Goal: Task Accomplishment & Management: Manage account settings

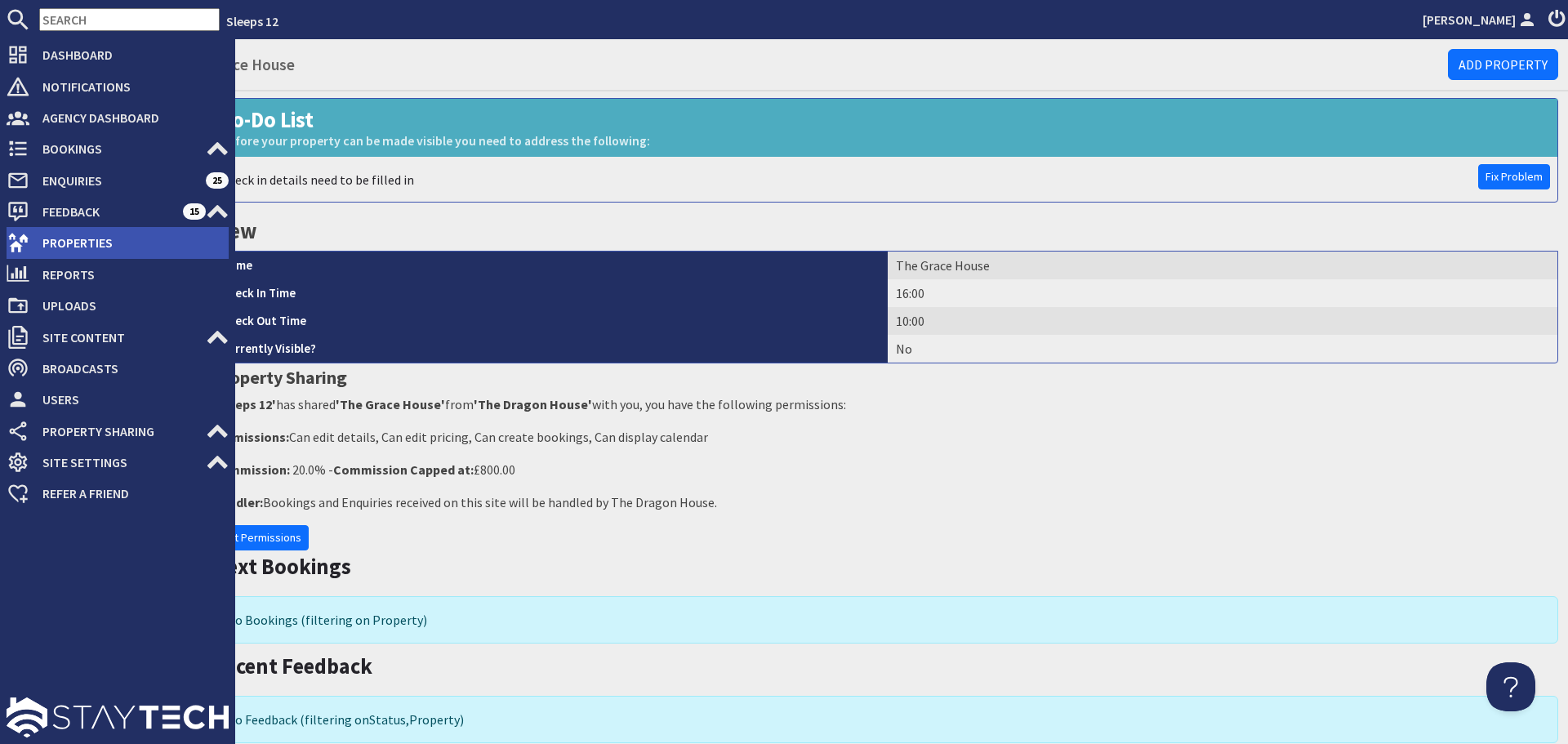
click at [16, 242] on use at bounding box center [18, 242] width 20 height 19
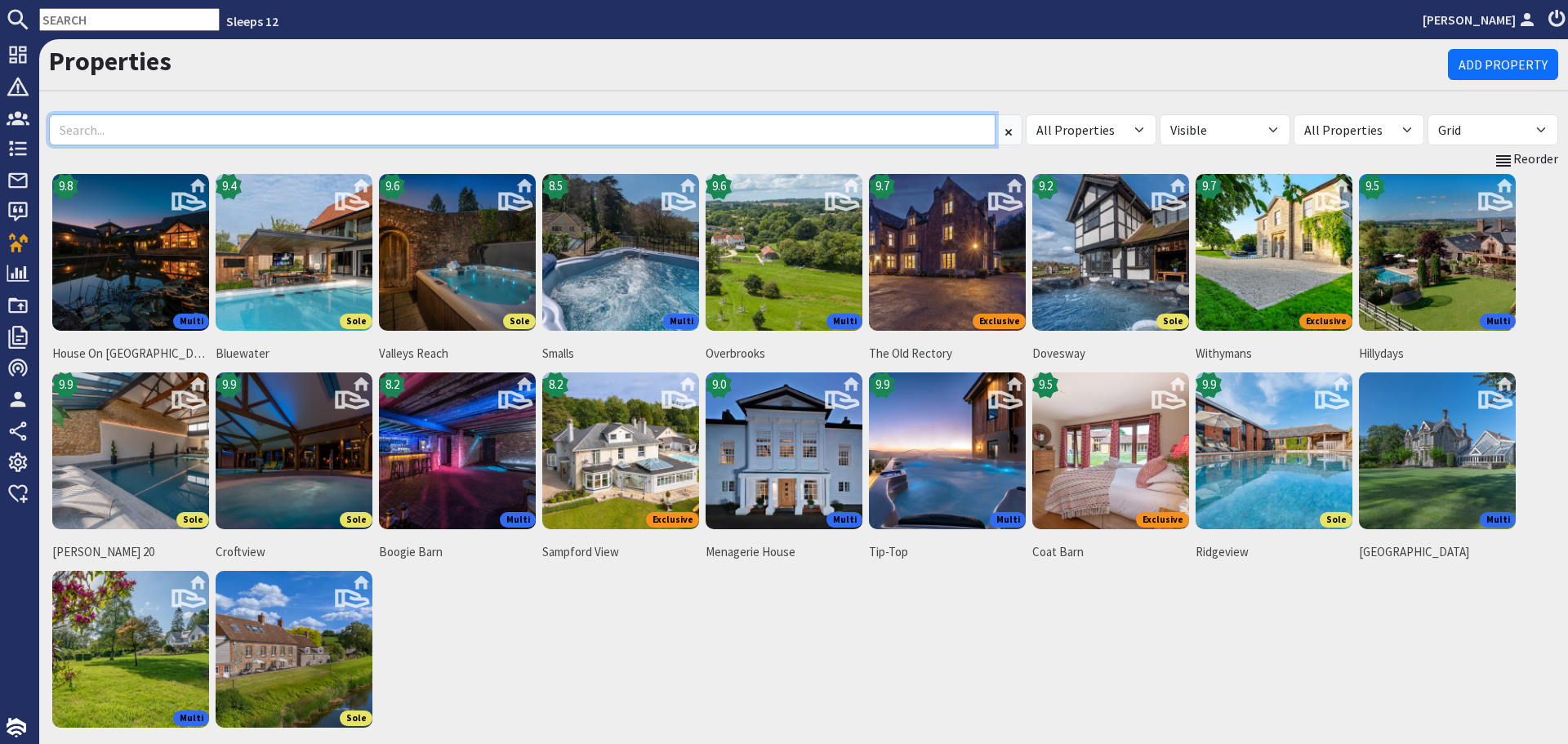
click at [311, 127] on input at bounding box center [523, 130] width 947 height 31
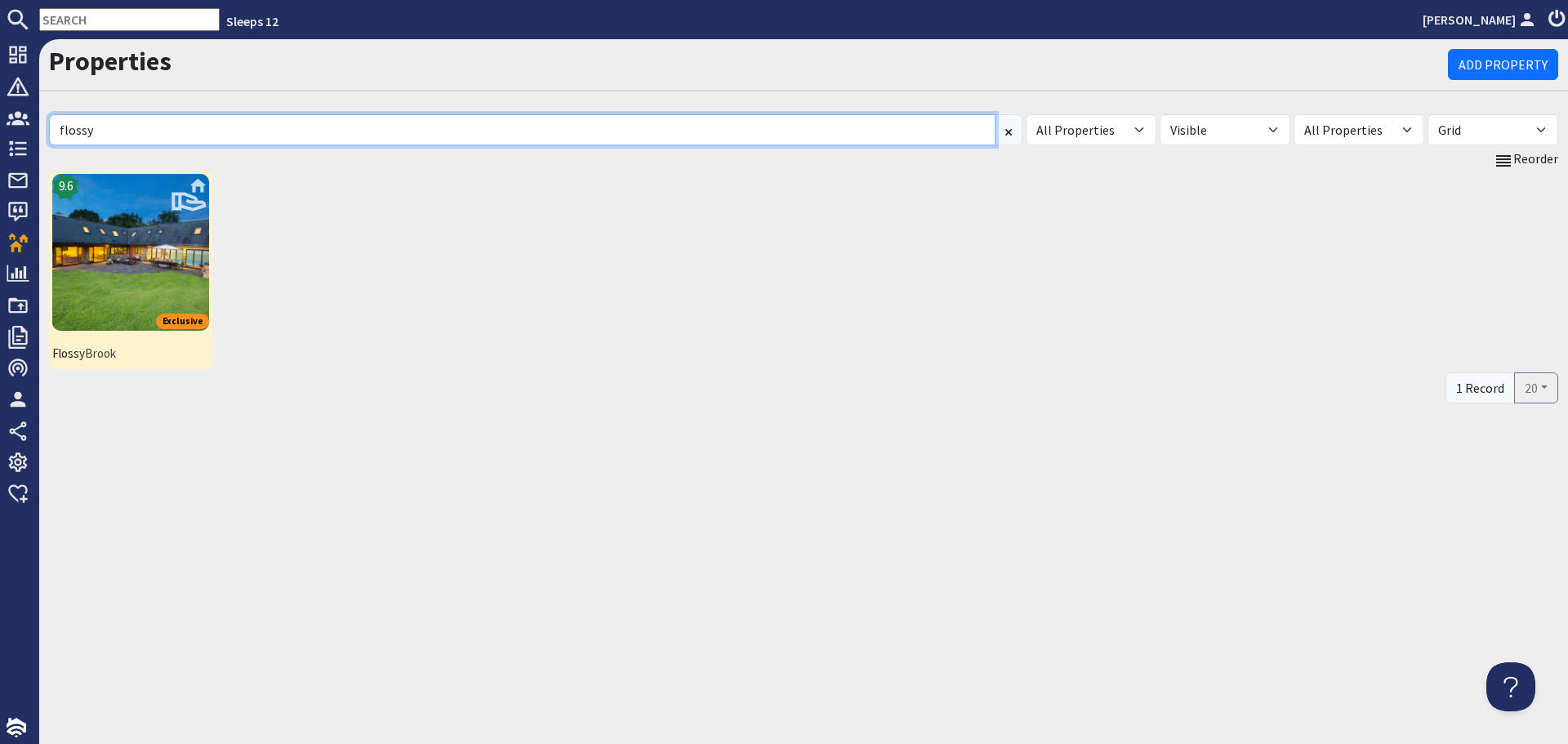
type input "flossy"
click at [101, 201] on img at bounding box center [130, 252] width 157 height 157
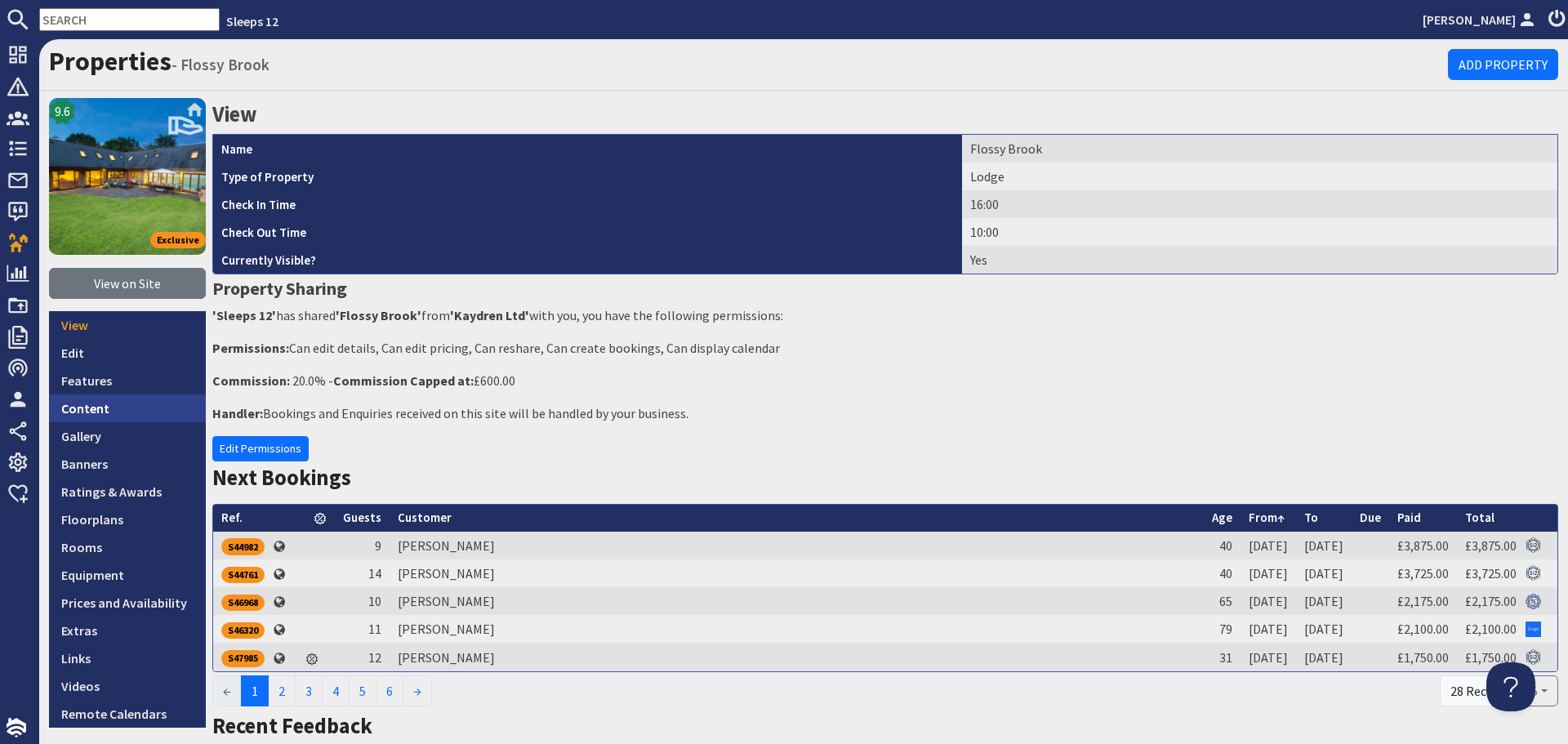
click at [111, 407] on link "Content" at bounding box center [128, 409] width 157 height 28
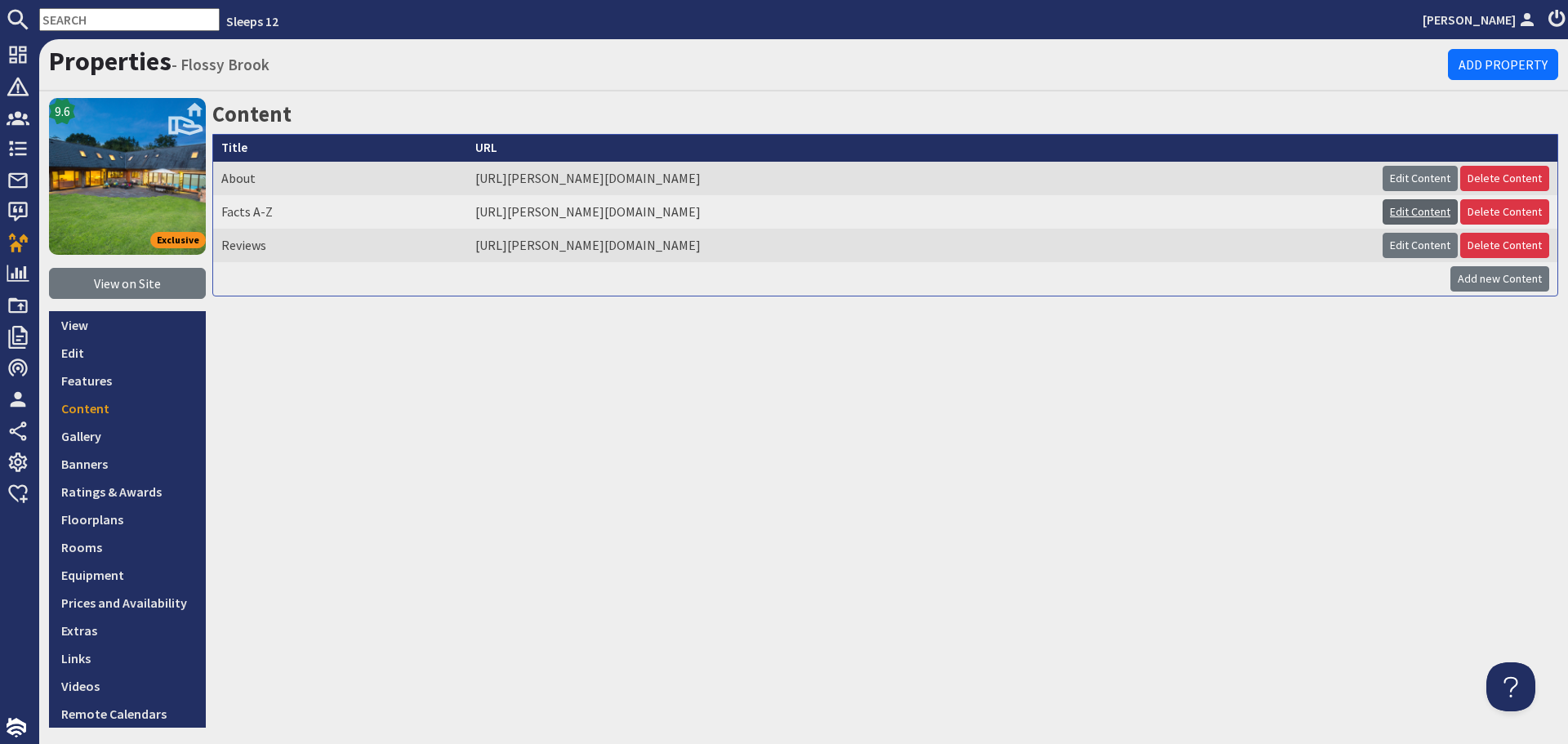
click at [1383, 203] on link "Edit Content" at bounding box center [1420, 212] width 75 height 26
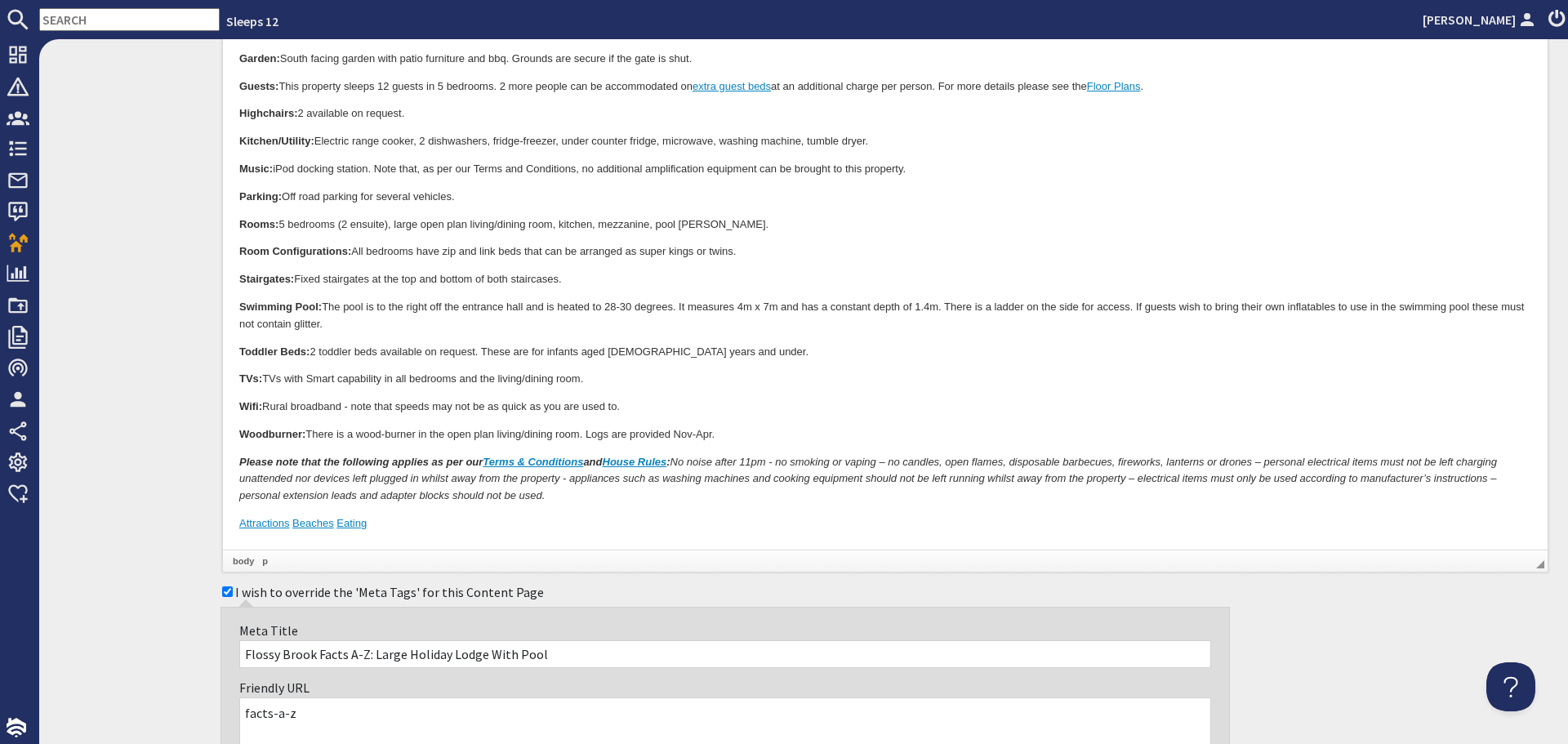
scroll to position [898, 0]
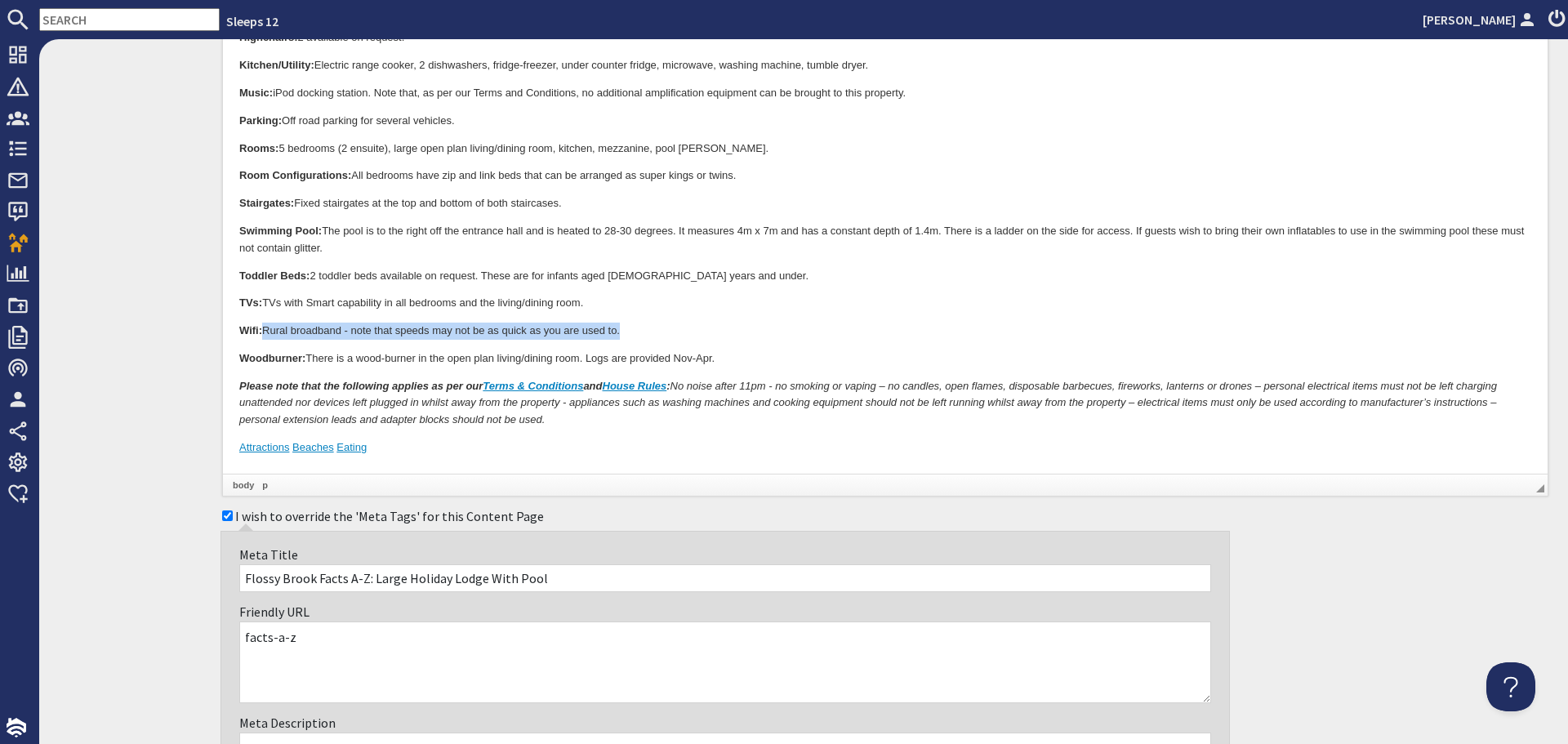
drag, startPoint x: 633, startPoint y: 326, endPoint x: 265, endPoint y: 330, distance: 368.0
click at [265, 330] on p "Wifi: Rural broadband - note that speeds may not be as quick as you are used to." at bounding box center [886, 331] width 1292 height 17
drag, startPoint x: 262, startPoint y: 332, endPoint x: 338, endPoint y: 329, distance: 76.1
click at [338, 329] on p "Wifi: Full Fibre." at bounding box center [886, 331] width 1292 height 17
click at [855, 360] on p "Woodburner: There is a wood-burner in the open plan living/dining room. Logs ar…" at bounding box center [886, 360] width 1292 height 17
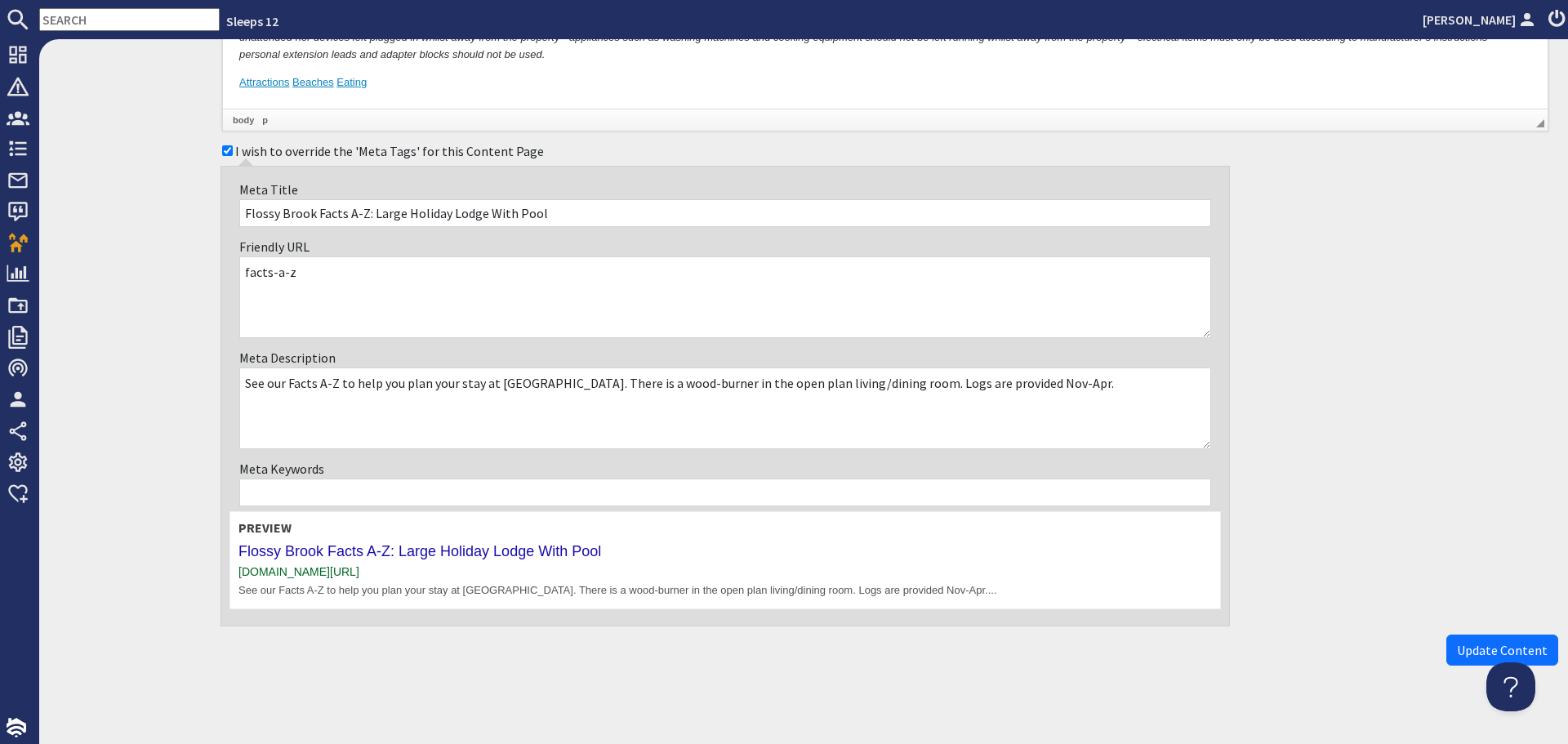
scroll to position [1276, 0]
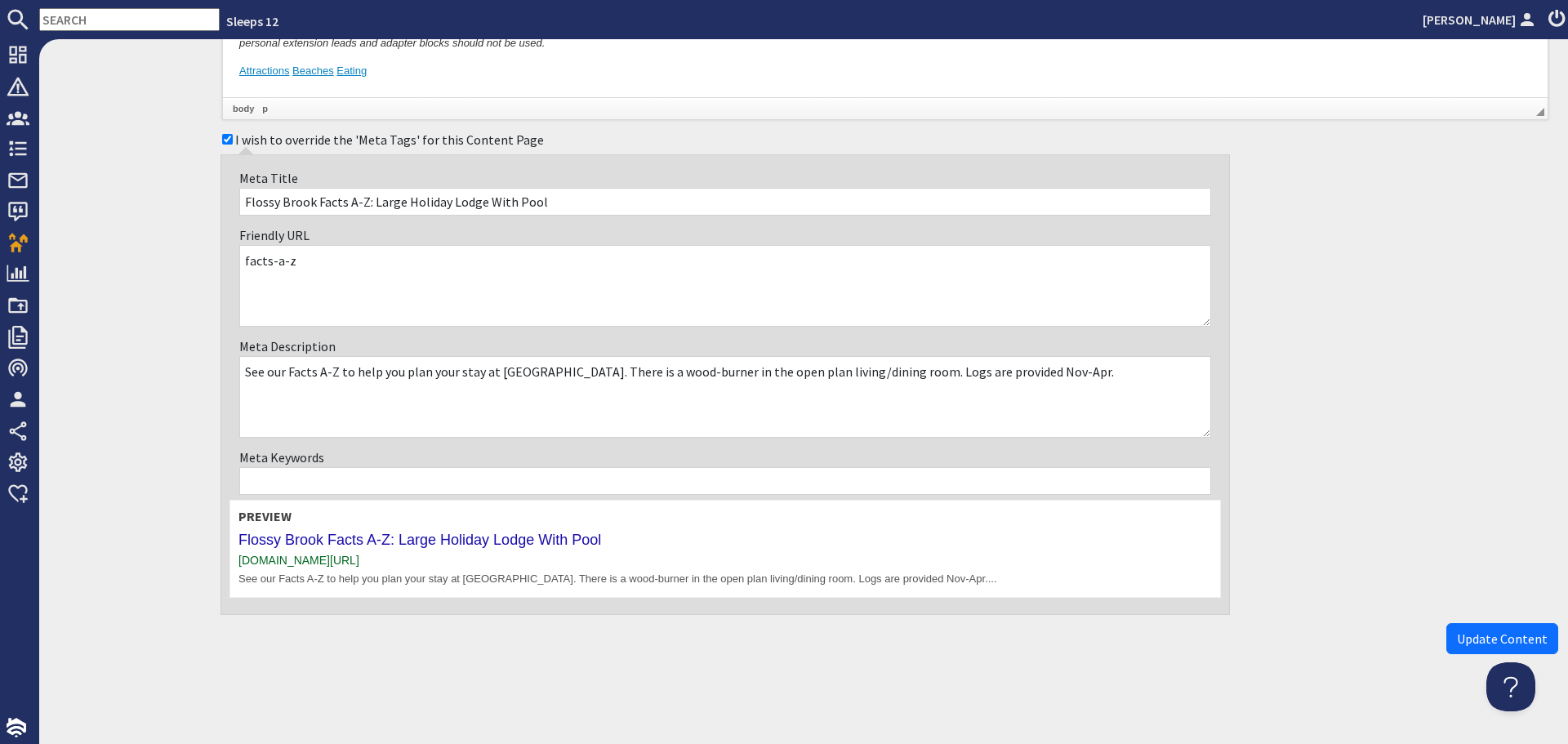
click at [1457, 644] on span "Update Content" at bounding box center [1502, 638] width 91 height 17
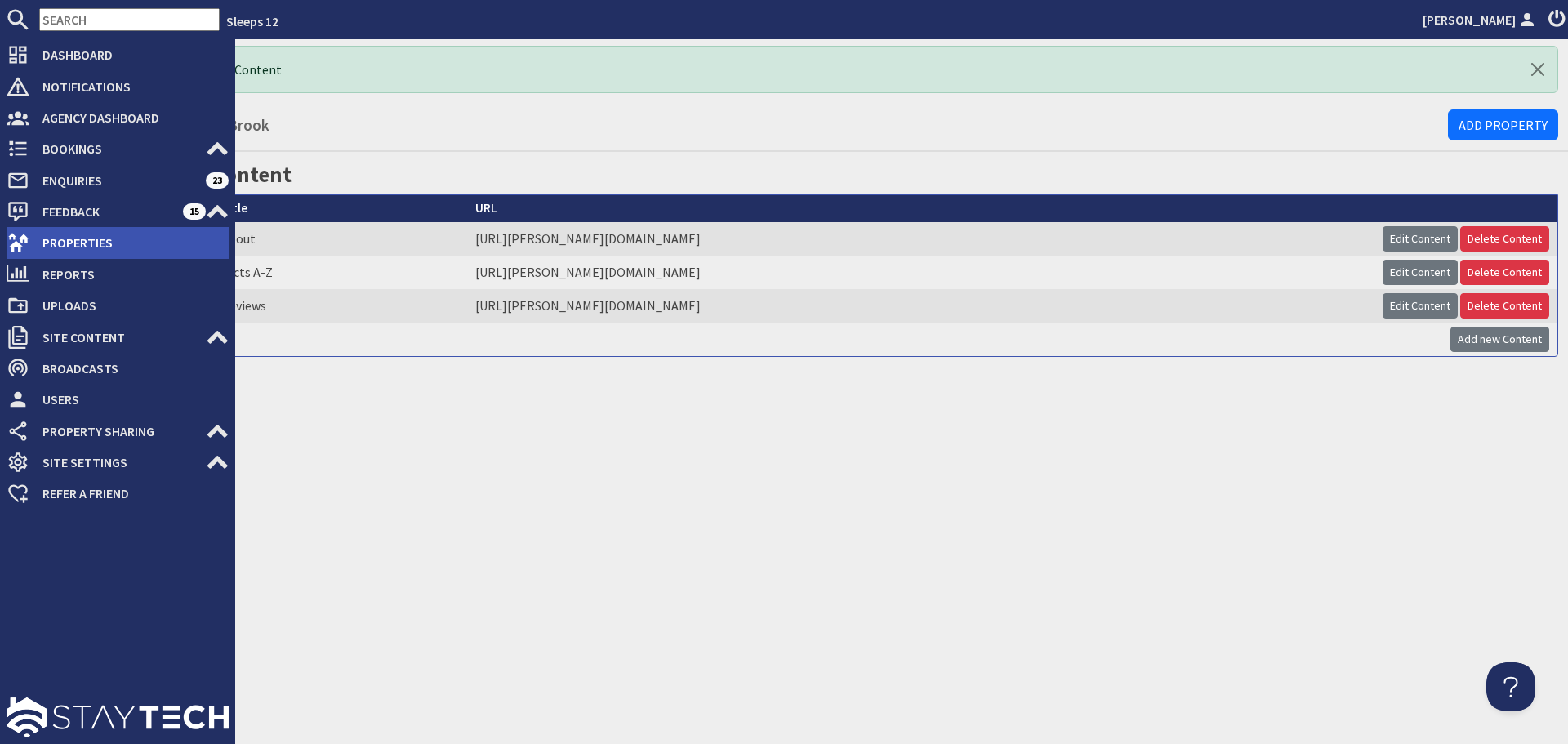
click at [14, 242] on icon at bounding box center [18, 242] width 23 height 23
